Goal: Information Seeking & Learning: Learn about a topic

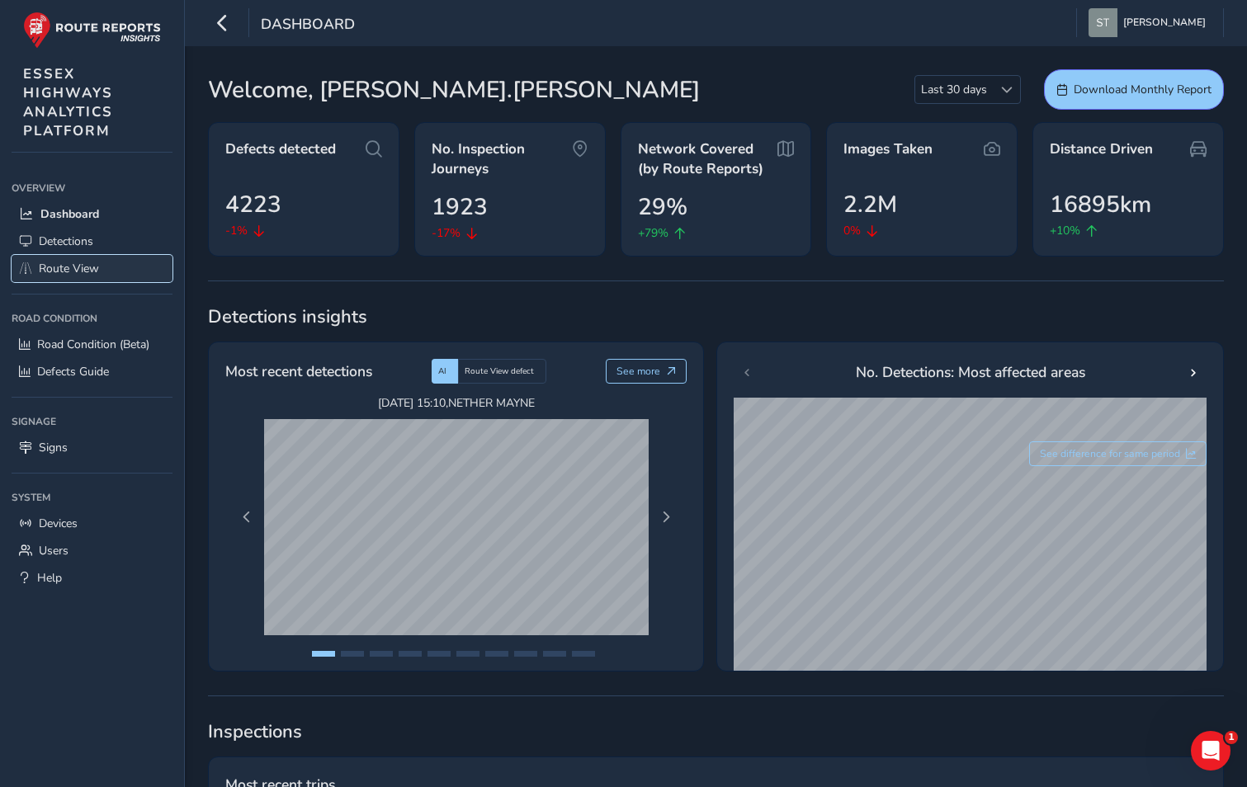
click at [57, 271] on span "Route View" at bounding box center [69, 269] width 60 height 16
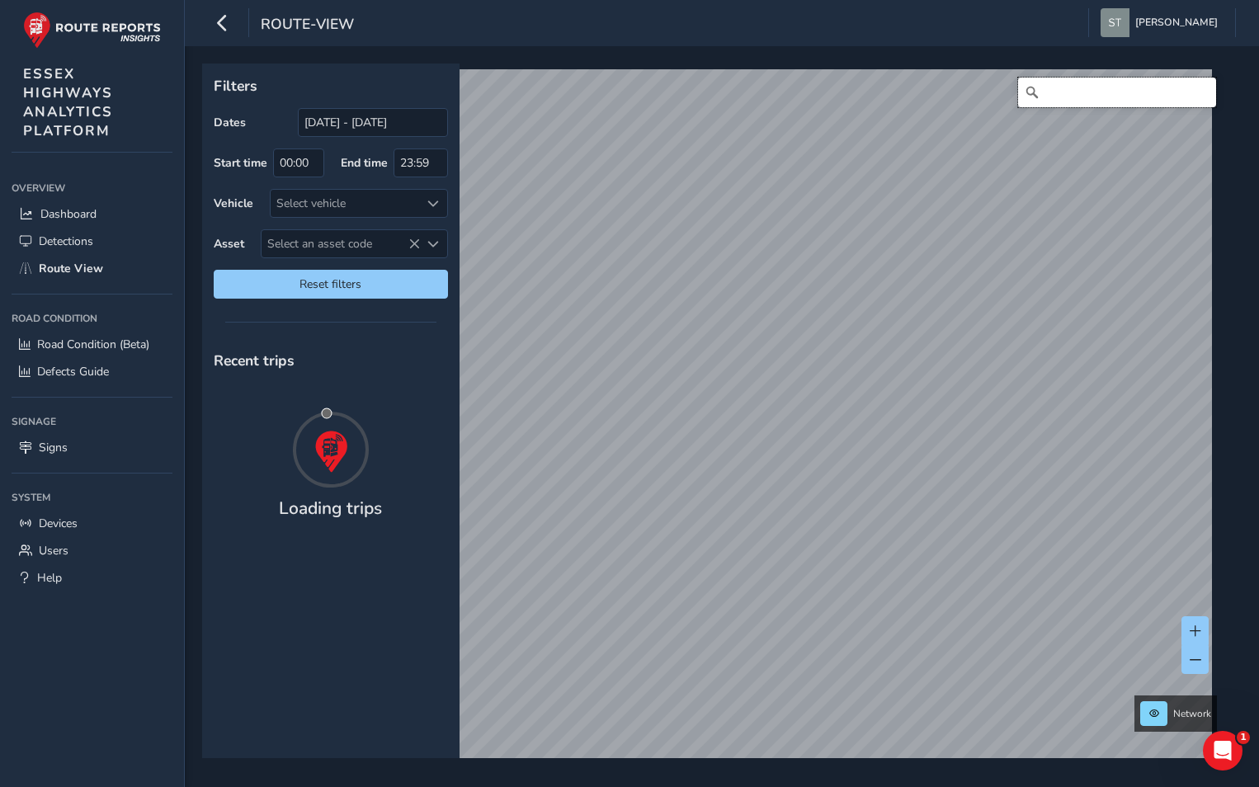
click at [1074, 92] on input "Search" at bounding box center [1117, 93] width 198 height 30
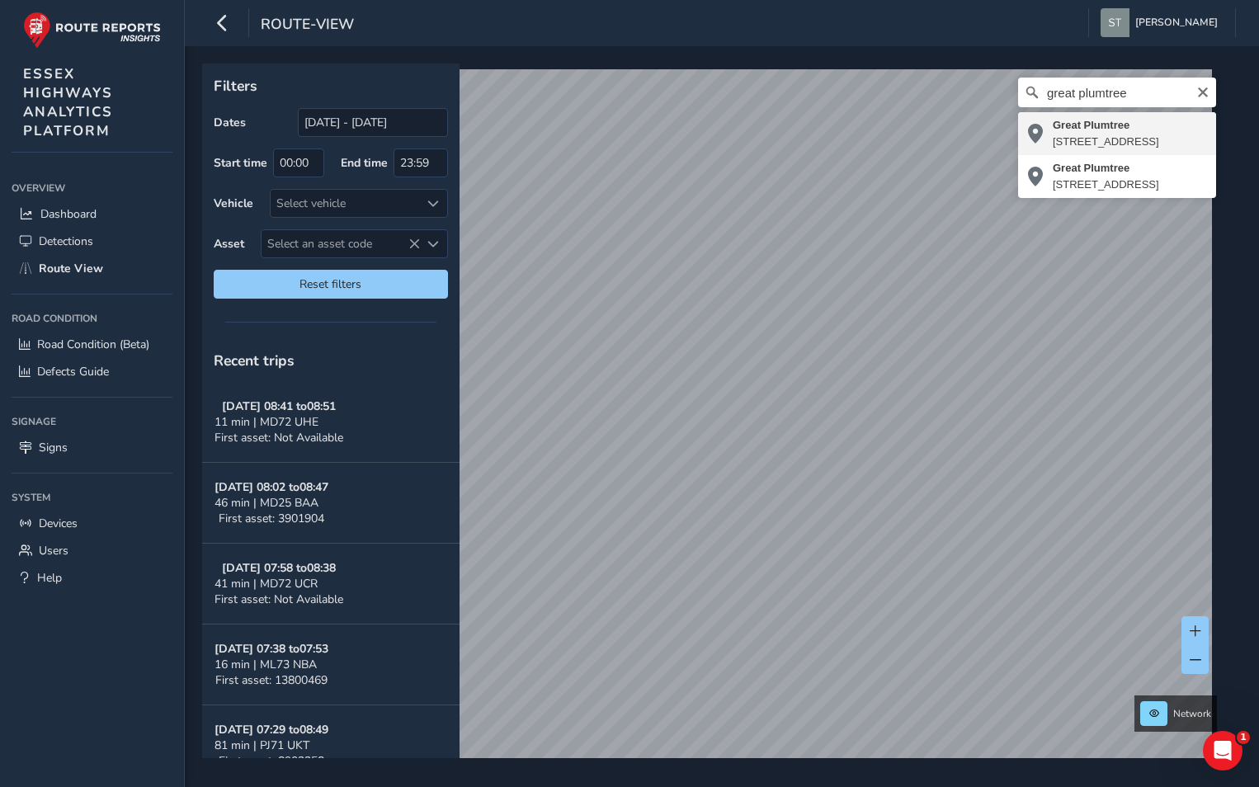
type input "[STREET_ADDRESS]"
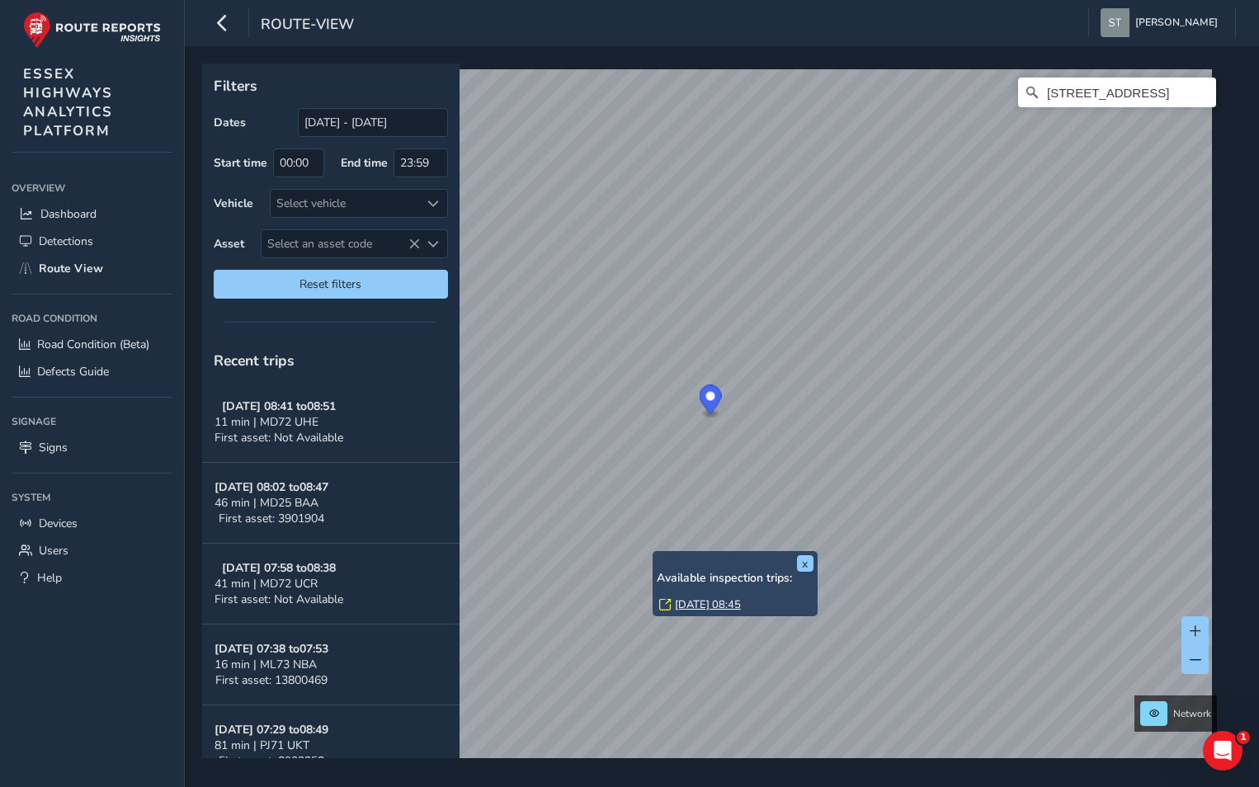
click at [706, 599] on link "[DATE] 08:45" at bounding box center [708, 604] width 66 height 15
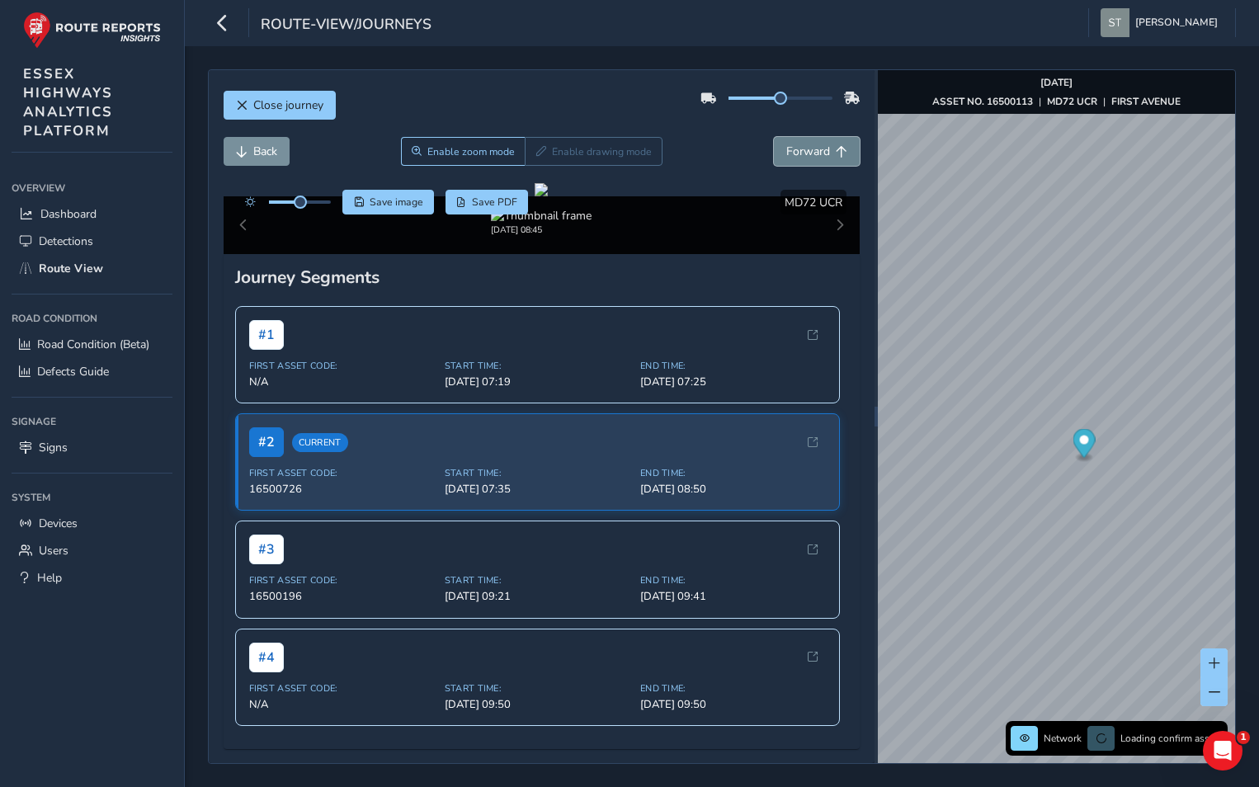
click at [799, 150] on span "Forward" at bounding box center [808, 152] width 44 height 16
